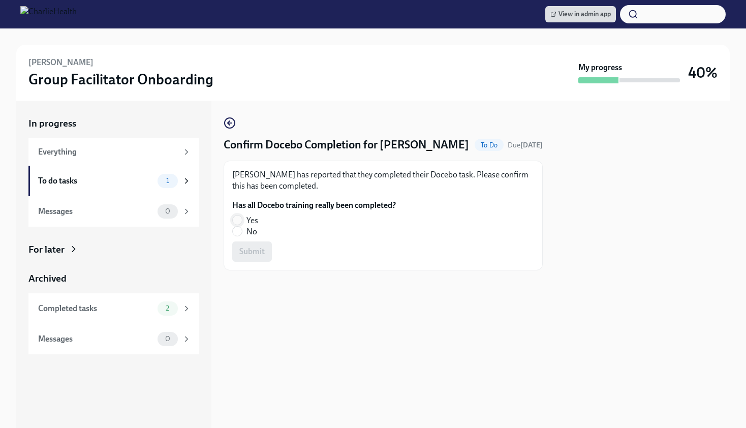
click at [239, 220] on input "Yes" at bounding box center [237, 220] width 9 height 9
radio input "true"
click at [259, 247] on span "Submit" at bounding box center [251, 252] width 25 height 10
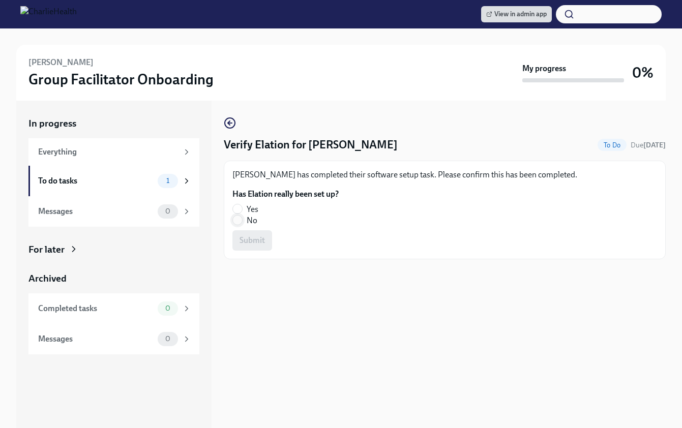
click at [239, 219] on input "No" at bounding box center [237, 220] width 9 height 9
radio input "true"
click at [247, 237] on span "Submit" at bounding box center [251, 240] width 25 height 10
click at [241, 205] on input "Yes" at bounding box center [237, 208] width 9 height 9
radio input "true"
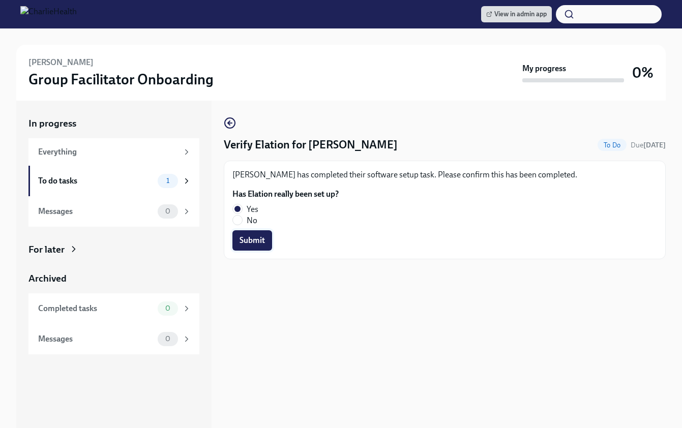
click at [250, 235] on span "Submit" at bounding box center [251, 240] width 25 height 10
click at [241, 218] on input "No" at bounding box center [237, 220] width 9 height 9
radio input "true"
click at [248, 243] on span "Submit" at bounding box center [251, 240] width 25 height 10
click at [239, 221] on input "No" at bounding box center [237, 220] width 9 height 9
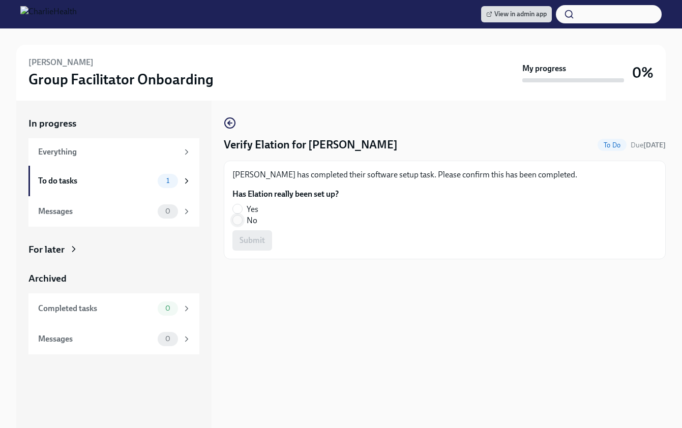
radio input "true"
click at [248, 235] on span "Submit" at bounding box center [251, 240] width 25 height 10
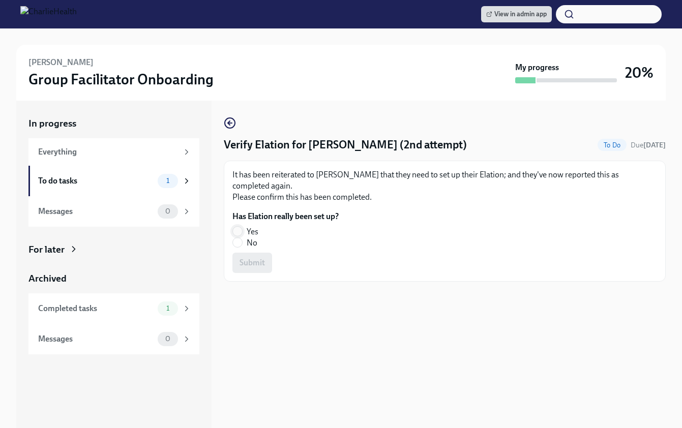
click at [238, 230] on input "Yes" at bounding box center [237, 231] width 9 height 9
radio input "true"
click at [256, 260] on span "Submit" at bounding box center [251, 263] width 25 height 10
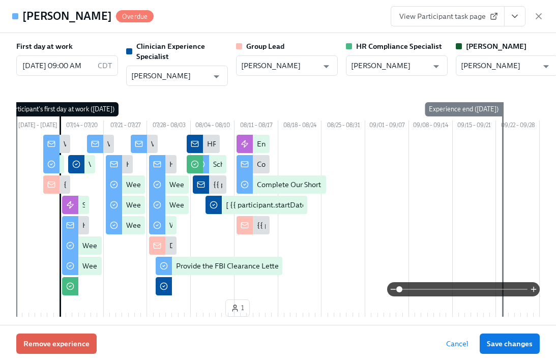
scroll to position [0, 15189]
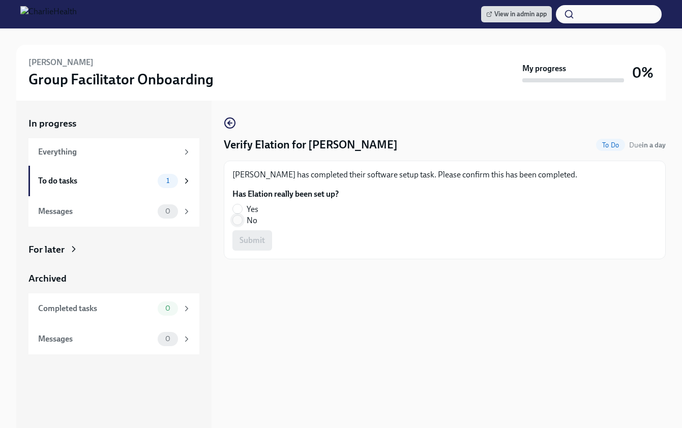
click at [239, 217] on input "No" at bounding box center [237, 220] width 9 height 9
radio input "true"
click at [250, 241] on span "Submit" at bounding box center [251, 240] width 25 height 10
click at [237, 206] on input "Yes" at bounding box center [237, 208] width 9 height 9
radio input "true"
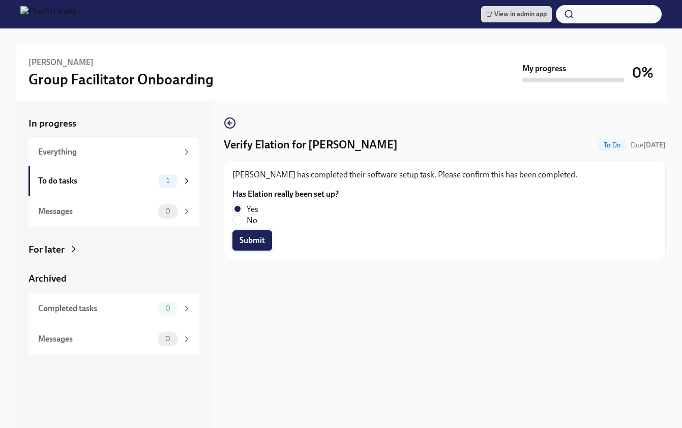
click at [254, 232] on button "Submit" at bounding box center [252, 240] width 40 height 20
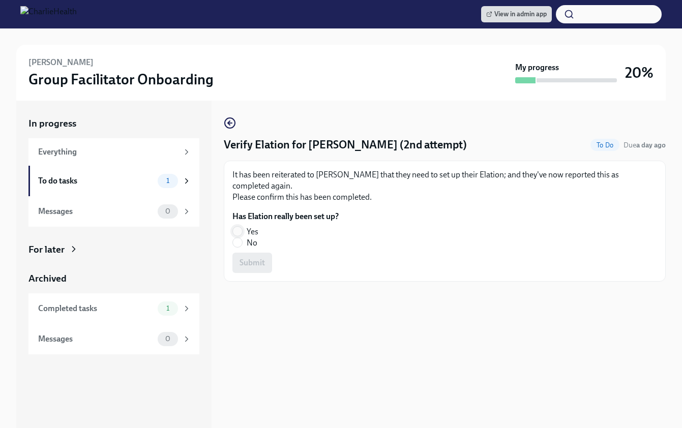
click at [236, 231] on input "Yes" at bounding box center [237, 231] width 9 height 9
radio input "true"
click at [267, 254] on button "Submit" at bounding box center [252, 263] width 40 height 20
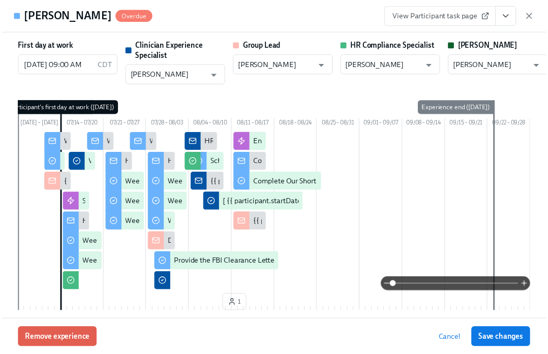
scroll to position [0, 15219]
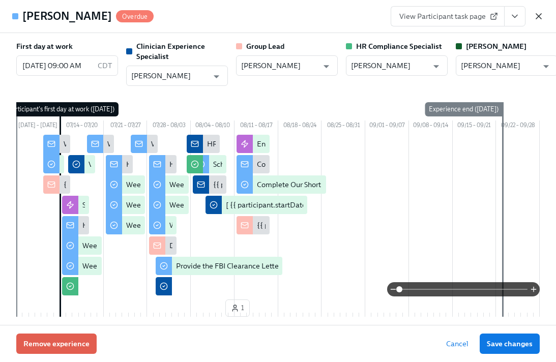
click at [536, 14] on icon "button" at bounding box center [538, 16] width 10 height 10
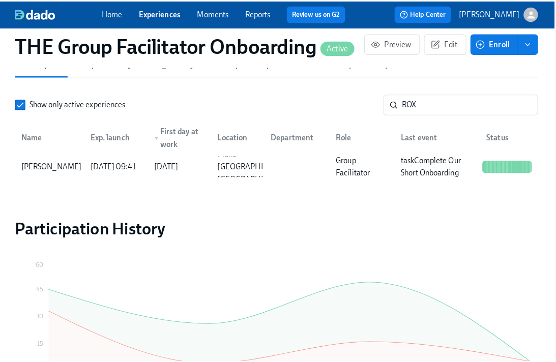
scroll to position [0, 15212]
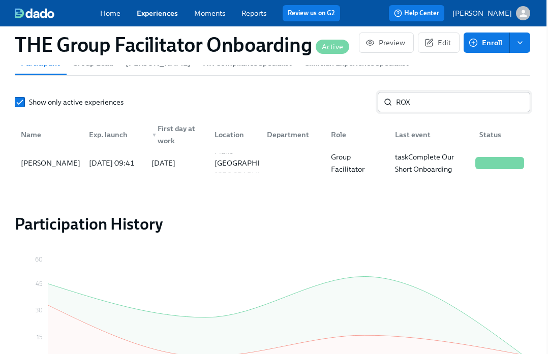
click at [441, 108] on input "ROX" at bounding box center [463, 102] width 134 height 20
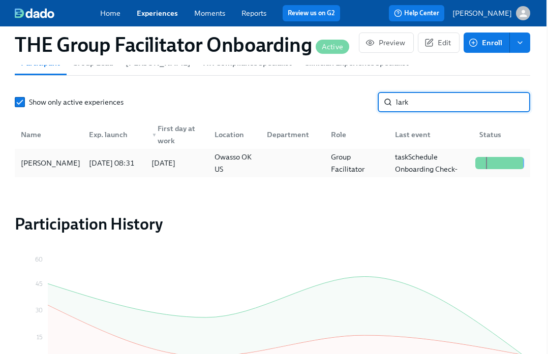
type input "lark"
click at [44, 167] on div "[PERSON_NAME]" at bounding box center [51, 163] width 68 height 12
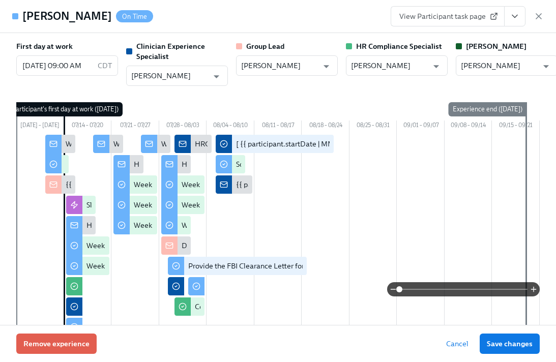
click at [513, 12] on icon "View task page" at bounding box center [514, 16] width 10 height 10
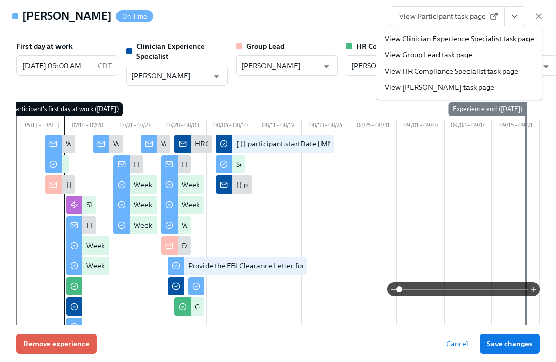
click at [492, 35] on link "View Clinician Experience Specialist task page" at bounding box center [458, 39] width 149 height 10
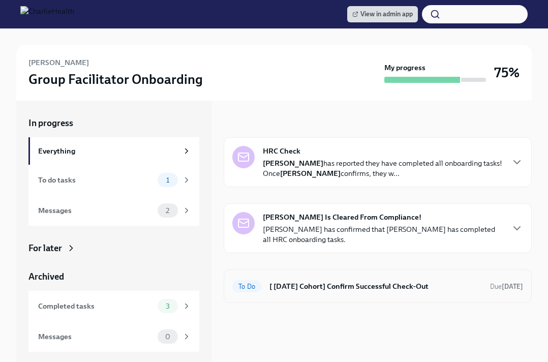
click at [364, 288] on h6 "[ Jul 14th Cohort] Confirm Successful Check-Out" at bounding box center [375, 286] width 212 height 11
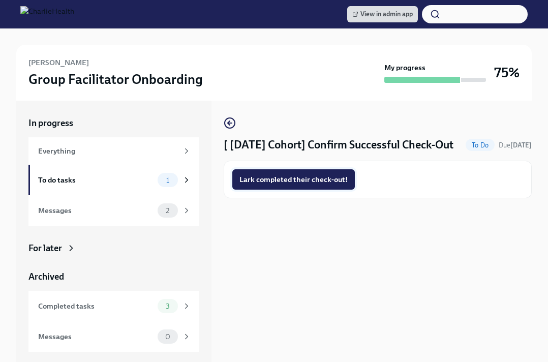
click at [298, 185] on span "Lark completed their check-out!" at bounding box center [293, 179] width 108 height 10
